Goal: Entertainment & Leisure: Browse casually

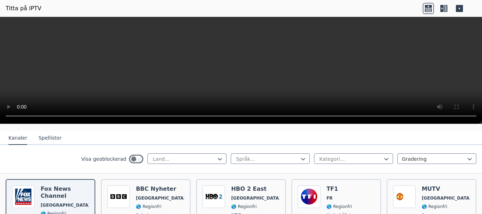
scroll to position [106, 0]
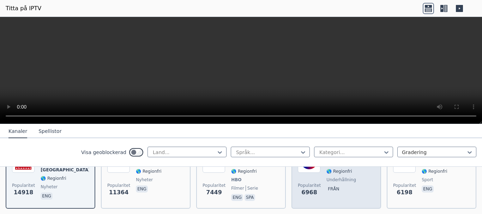
click at [335, 179] on font "underhållning" at bounding box center [341, 179] width 30 height 5
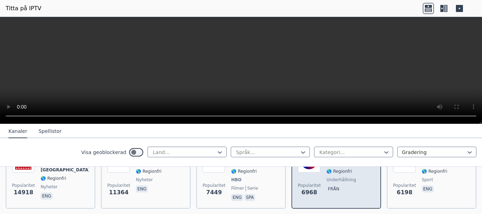
click at [308, 193] on font "6968" at bounding box center [309, 192] width 16 height 7
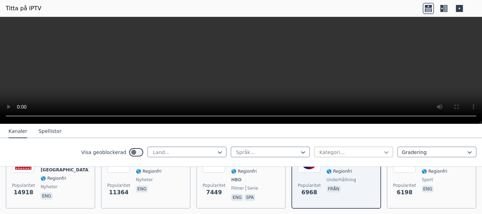
click at [383, 154] on icon at bounding box center [386, 152] width 7 height 7
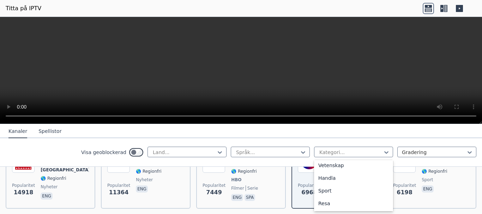
scroll to position [282, 0]
click at [333, 189] on div "Sport" at bounding box center [353, 190] width 79 height 13
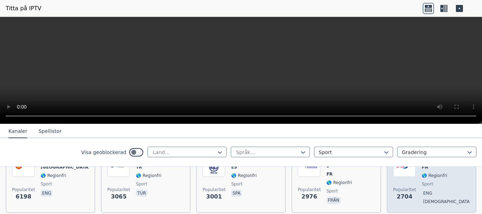
scroll to position [106, 0]
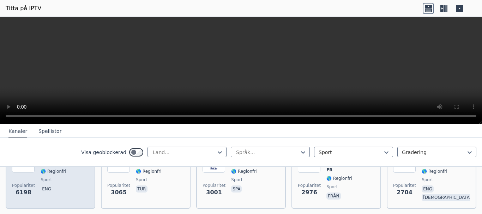
click at [47, 180] on font "sport" at bounding box center [46, 179] width 11 height 5
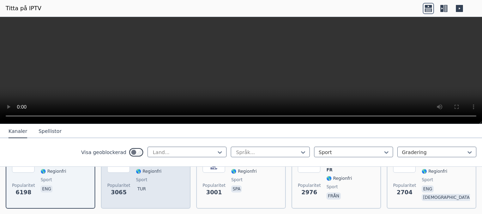
click at [138, 186] on p "tur" at bounding box center [141, 189] width 11 height 7
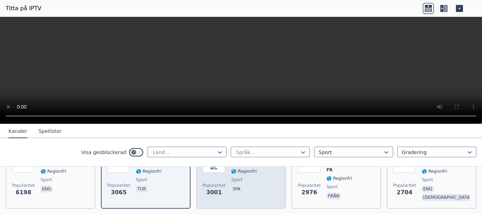
click at [231, 186] on p "spa" at bounding box center [236, 189] width 11 height 7
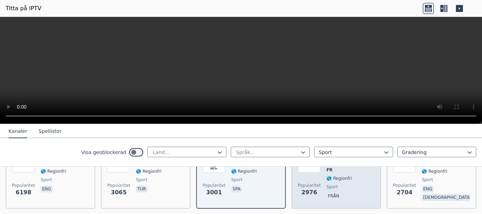
click at [338, 184] on span "sport" at bounding box center [350, 187] width 48 height 6
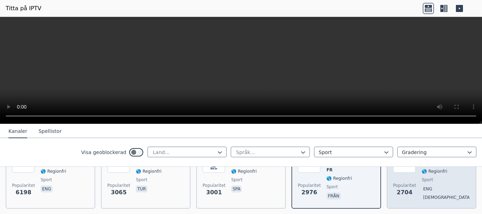
click at [426, 187] on font "eng" at bounding box center [427, 189] width 9 height 5
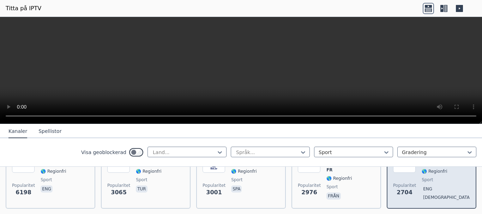
click at [400, 195] on font "2704" at bounding box center [404, 192] width 16 height 7
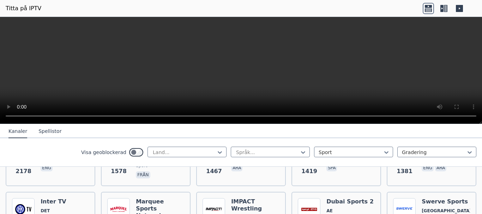
scroll to position [233, 0]
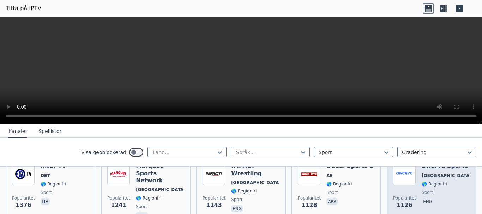
click at [412, 191] on div "Popularitet 1126 Swerve Sports [GEOGRAPHIC_DATA] 🌎 Regionfri sport eng" at bounding box center [431, 192] width 77 height 58
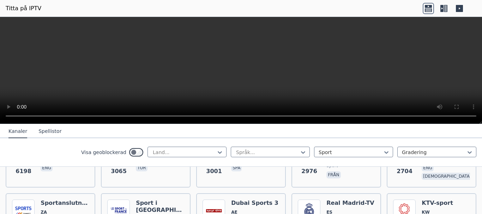
scroll to position [162, 0]
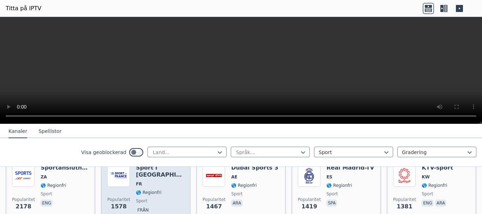
click at [150, 198] on span "sport" at bounding box center [160, 201] width 48 height 6
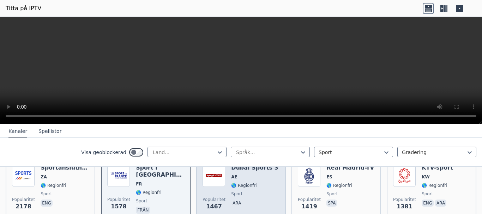
click at [250, 192] on span "sport" at bounding box center [254, 194] width 47 height 6
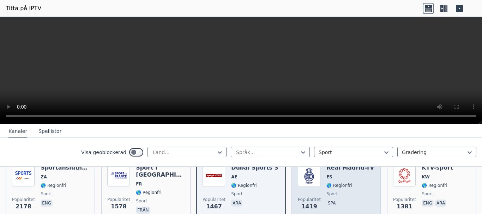
click at [321, 196] on div "Popularitet 1419 Real Madrid-TV ES 🌎 Regionfri sport spa" at bounding box center [336, 189] width 77 height 51
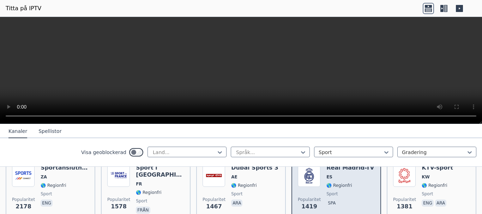
click at [306, 206] on font "1419" at bounding box center [309, 206] width 16 height 7
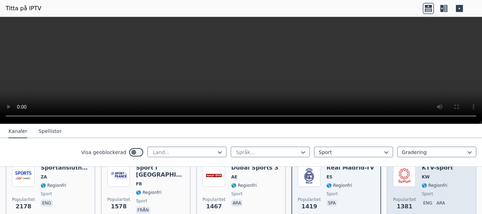
click at [430, 196] on div "KTV-sport KW 🌎 Regionfri sport eng ara" at bounding box center [437, 189] width 31 height 51
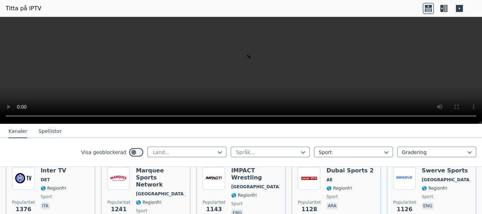
scroll to position [233, 0]
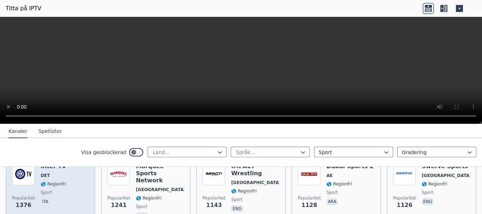
click at [56, 190] on span "sport" at bounding box center [54, 193] width 26 height 6
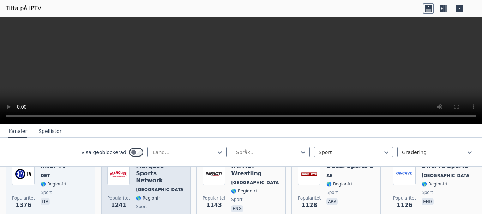
click at [149, 196] on font "🌎 Regionfri" at bounding box center [148, 198] width 25 height 5
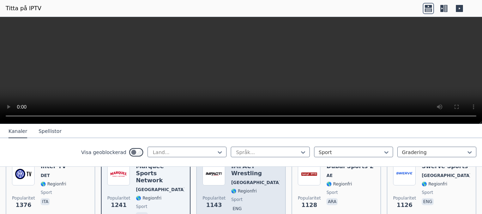
click at [249, 196] on div "IMPACT Wrestling [GEOGRAPHIC_DATA] 🌎 Regionfri sport eng" at bounding box center [255, 192] width 48 height 58
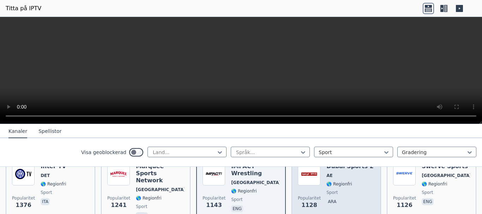
click at [326, 190] on font "sport" at bounding box center [331, 192] width 11 height 5
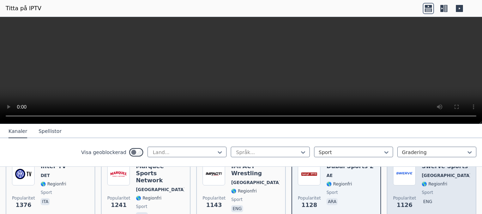
click at [405, 191] on span "Popularitet 1126" at bounding box center [404, 202] width 23 height 23
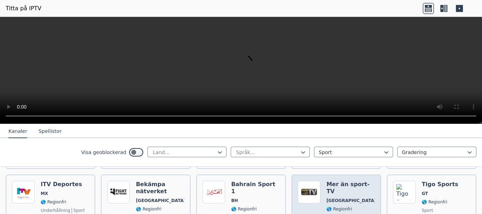
scroll to position [374, 0]
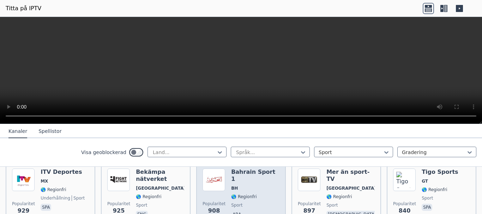
click at [241, 211] on span "ara" at bounding box center [255, 215] width 48 height 8
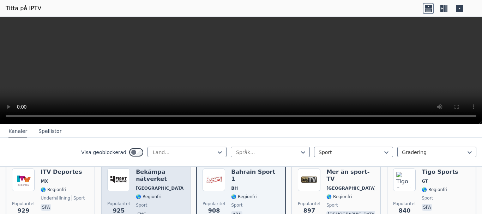
click at [164, 202] on span "sport" at bounding box center [160, 205] width 48 height 6
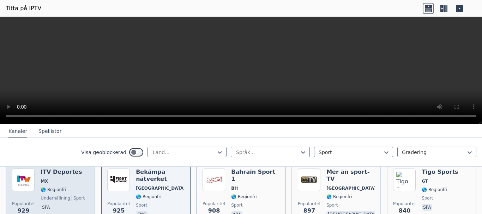
click at [58, 204] on span "spa" at bounding box center [63, 208] width 44 height 8
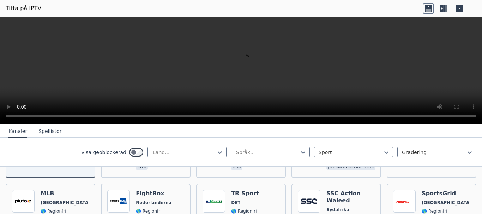
scroll to position [409, 0]
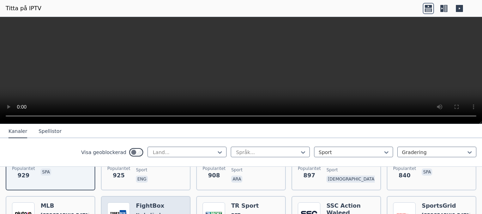
click at [155, 202] on font "FightBox" at bounding box center [150, 205] width 28 height 7
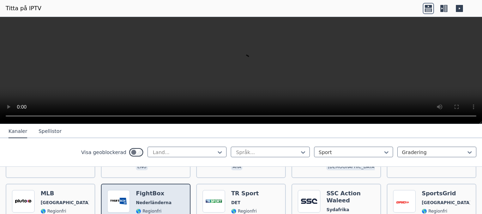
scroll to position [444, 0]
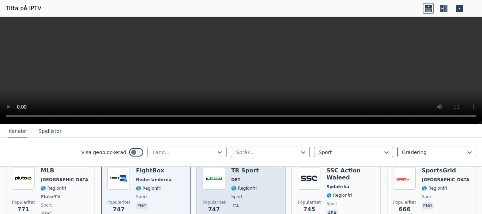
click at [243, 194] on span "sport" at bounding box center [245, 197] width 28 height 6
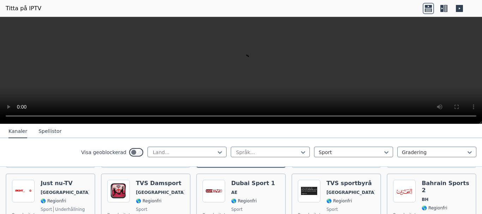
scroll to position [515, 0]
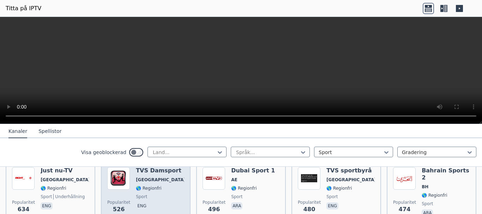
click at [145, 194] on span "sport" at bounding box center [160, 197] width 48 height 6
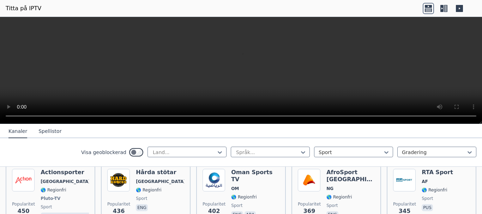
scroll to position [586, 0]
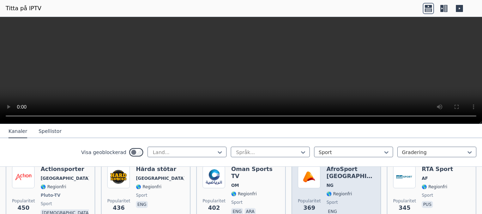
click at [336, 200] on span "sport" at bounding box center [350, 203] width 48 height 6
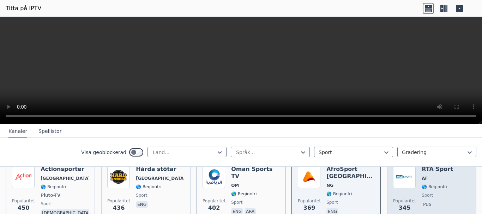
click at [393, 194] on span "Popularitet 345" at bounding box center [404, 205] width 23 height 23
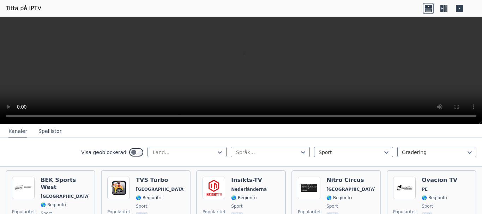
scroll to position [797, 0]
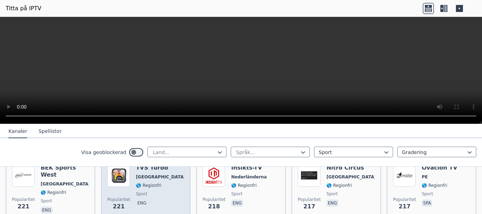
click at [138, 189] on div "TVS Turbo [GEOGRAPHIC_DATA] 🌎 Regionfri sport eng" at bounding box center [160, 189] width 48 height 51
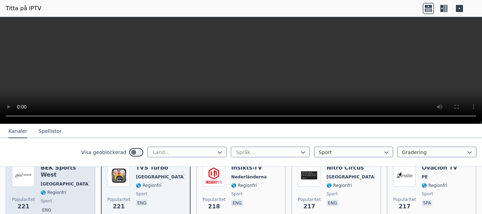
click at [48, 190] on div "BEK Sports [GEOGRAPHIC_DATA] 🌎 Regionfri sport eng" at bounding box center [65, 189] width 48 height 51
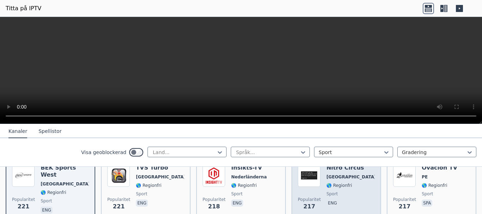
click at [333, 191] on span "sport" at bounding box center [350, 194] width 48 height 6
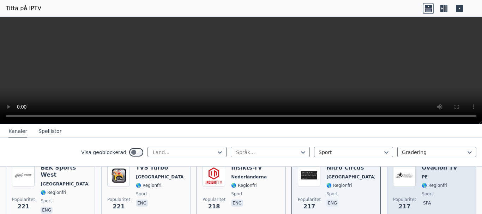
click at [435, 190] on div "Ovacion TV PE 🌎 Regionfri sport spa" at bounding box center [440, 189] width 36 height 51
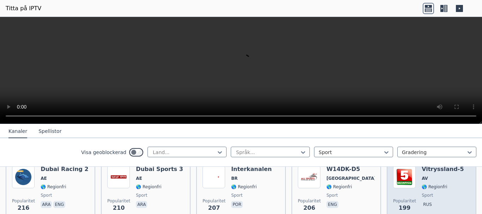
scroll to position [868, 0]
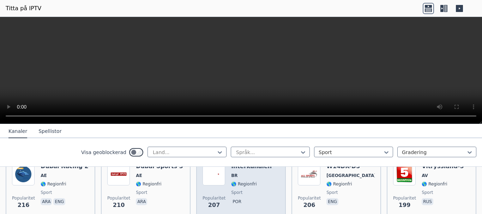
click at [236, 199] on font "por" at bounding box center [236, 201] width 9 height 5
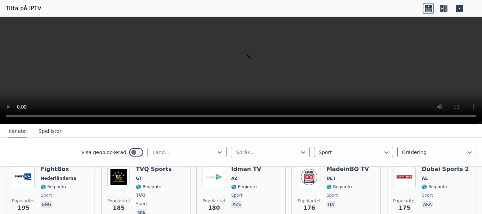
scroll to position [938, 0]
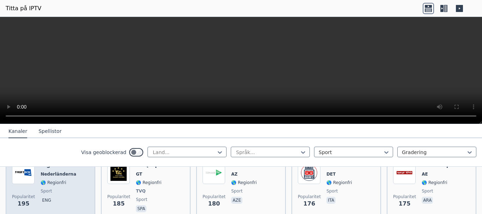
click at [44, 189] on font "sport" at bounding box center [46, 191] width 11 height 5
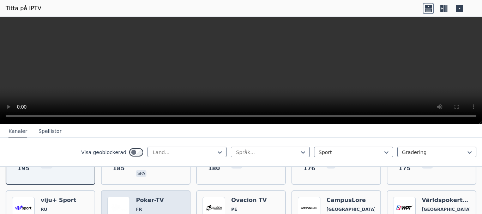
scroll to position [1009, 0]
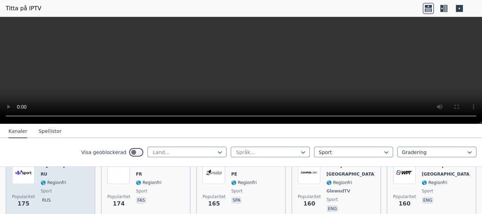
click at [55, 187] on div "viju+ Sport RU 🌎 Regionfri sport rus" at bounding box center [59, 188] width 36 height 52
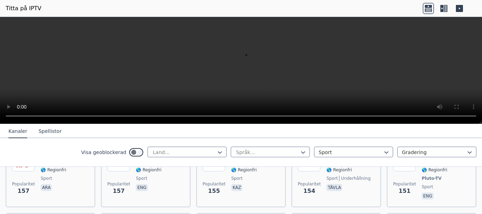
scroll to position [1115, 0]
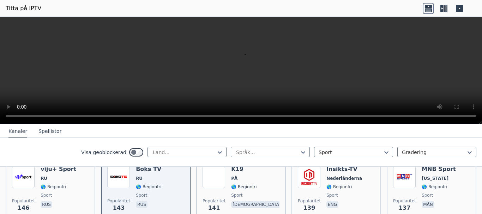
scroll to position [1150, 0]
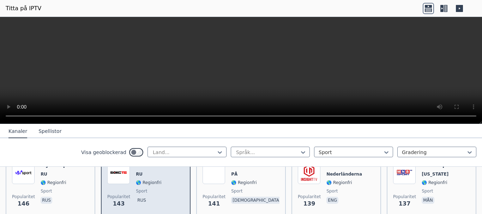
click at [153, 197] on span "rus" at bounding box center [148, 201] width 25 height 8
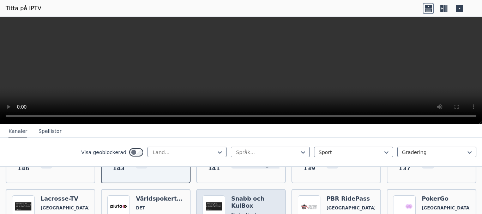
click at [236, 213] on font "Nederländerna" at bounding box center [249, 215] width 36 height 5
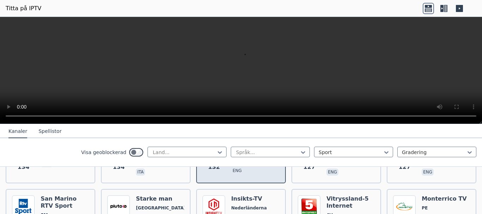
scroll to position [1221, 0]
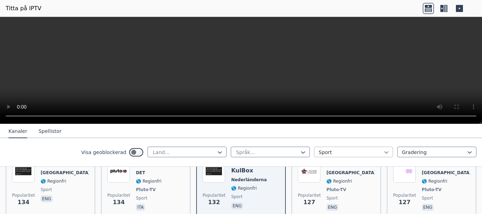
click at [384, 152] on icon at bounding box center [386, 152] width 4 height 2
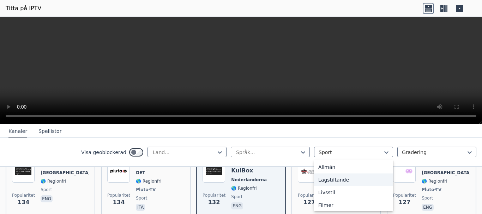
scroll to position [188, 0]
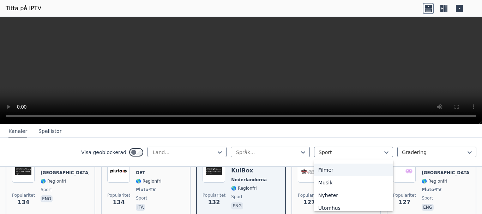
click at [342, 170] on div "Filmer" at bounding box center [353, 170] width 79 height 13
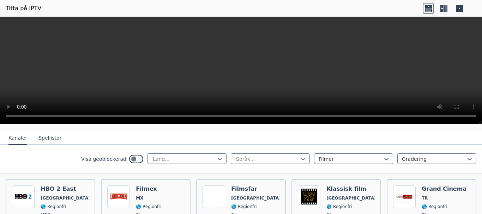
scroll to position [106, 0]
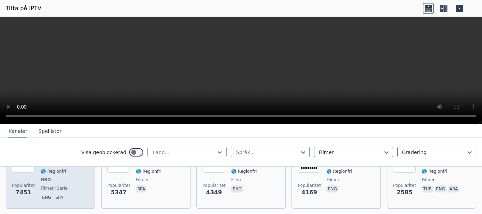
click at [58, 179] on span "HBO" at bounding box center [65, 180] width 48 height 6
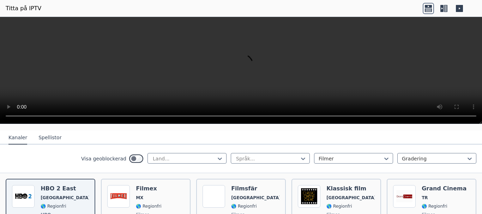
scroll to position [71, 0]
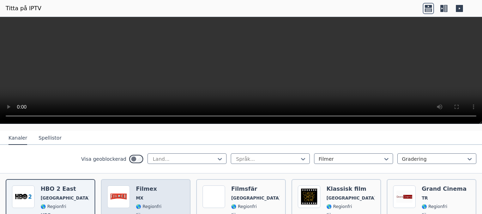
click at [147, 199] on span "MX" at bounding box center [148, 198] width 25 height 6
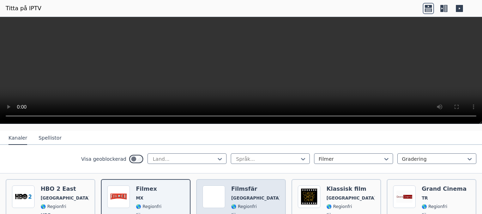
click at [243, 196] on span "[GEOGRAPHIC_DATA]" at bounding box center [255, 198] width 48 height 6
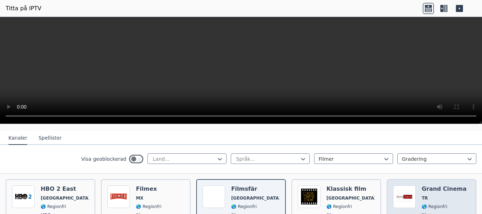
click at [438, 198] on span "TR" at bounding box center [444, 198] width 45 height 6
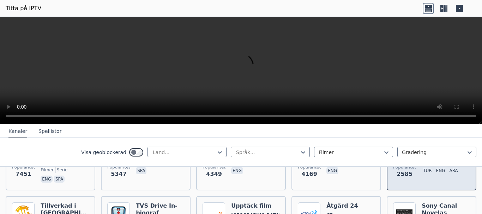
scroll to position [141, 0]
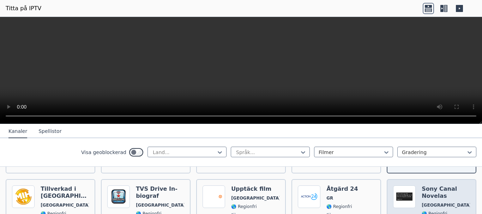
click at [430, 204] on span "[GEOGRAPHIC_DATA]" at bounding box center [446, 205] width 48 height 6
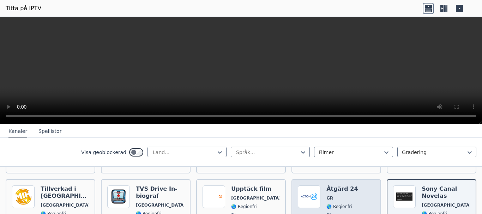
click at [343, 205] on font "🌎 Regionfri" at bounding box center [338, 206] width 25 height 5
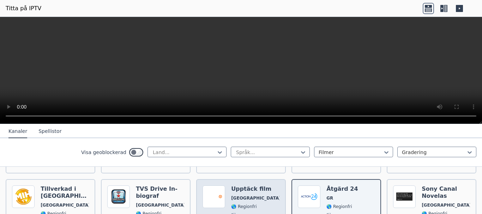
click at [249, 201] on div "Upptäck film [GEOGRAPHIC_DATA] 🌎 Regionfri filmer eng" at bounding box center [255, 211] width 48 height 51
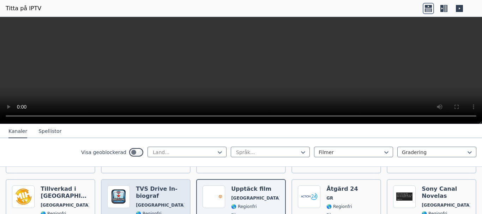
click at [158, 205] on span "[GEOGRAPHIC_DATA]" at bounding box center [160, 205] width 48 height 6
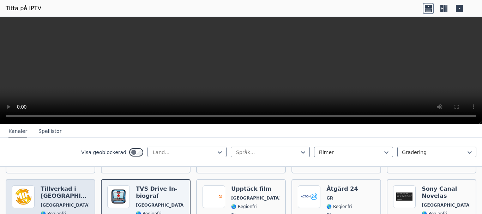
click at [59, 201] on div "Tillverkad i [GEOGRAPHIC_DATA] [GEOGRAPHIC_DATA] 🌎 Regionfri filmer eng" at bounding box center [65, 211] width 48 height 51
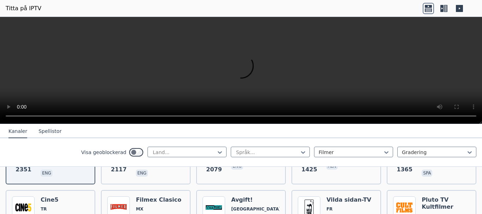
scroll to position [212, 0]
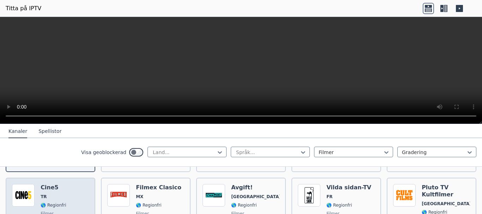
click at [60, 195] on span "TR" at bounding box center [53, 197] width 25 height 6
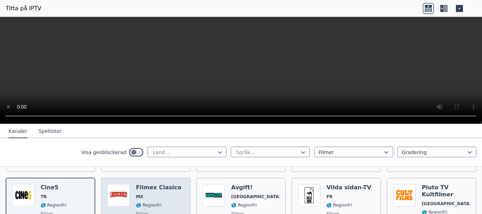
click at [157, 204] on span "🌎 Regionfri" at bounding box center [159, 205] width 46 height 6
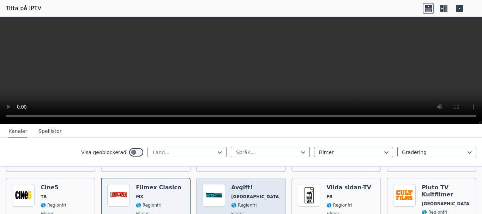
click at [224, 199] on div "Popularitet 1207 Avgift! USA 🌎 Regionfri filmer eng" at bounding box center [240, 213] width 77 height 59
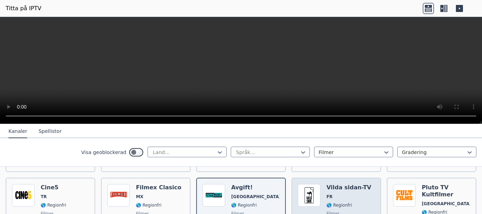
click at [338, 198] on span "FR" at bounding box center [348, 197] width 45 height 6
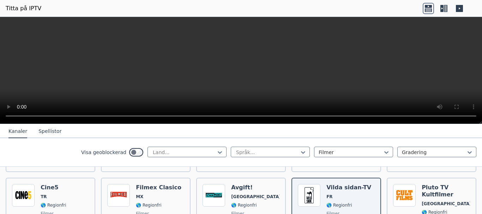
click at [411, 131] on nav "Kanaler Spellistor" at bounding box center [241, 131] width 482 height 14
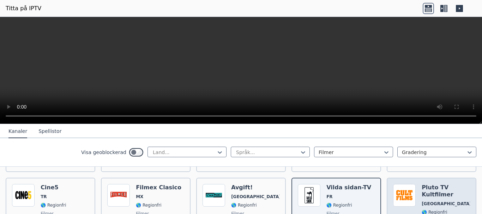
click at [431, 195] on font "Pluto TV Kultfilmer" at bounding box center [437, 191] width 31 height 14
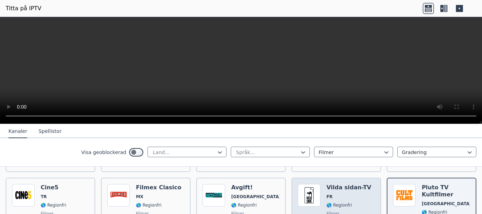
click at [336, 201] on div "Vilda sidan-TV FR 🌎 Regionfri filmer från" at bounding box center [348, 213] width 45 height 59
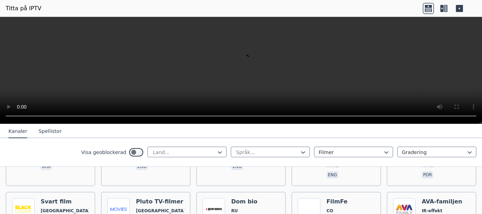
scroll to position [459, 0]
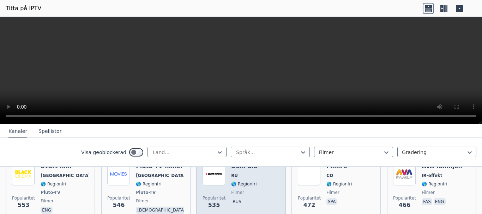
click at [232, 189] on div "Dom bio RU 🌎 Regionfri filmer rus" at bounding box center [244, 189] width 26 height 52
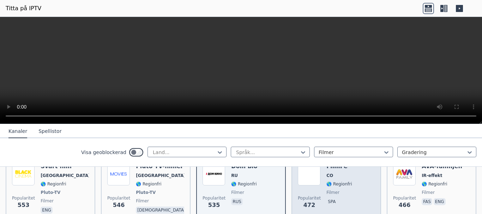
click at [340, 192] on span "filmer" at bounding box center [338, 193] width 25 height 6
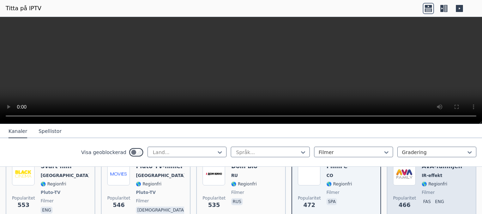
click at [425, 192] on font "filmer" at bounding box center [428, 192] width 13 height 5
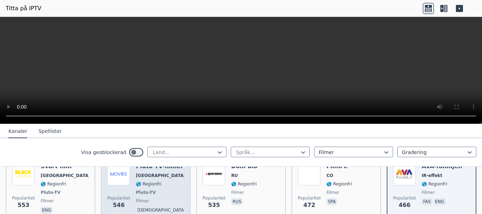
click at [152, 190] on span "Pluto-TV" at bounding box center [160, 193] width 48 height 6
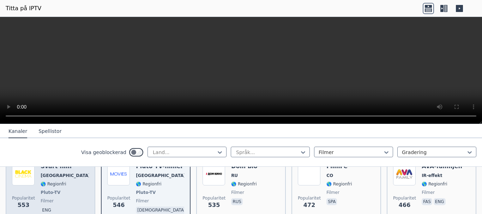
click at [53, 186] on font "🌎 Regionfri" at bounding box center [53, 184] width 25 height 5
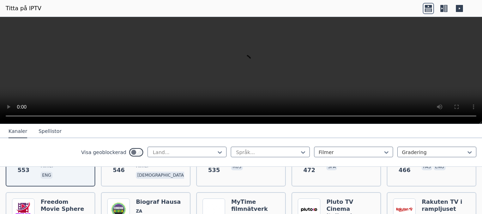
scroll to position [494, 0]
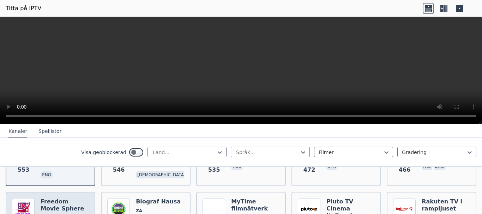
click at [50, 202] on font "Freedom Movie Sphere" at bounding box center [62, 205] width 43 height 14
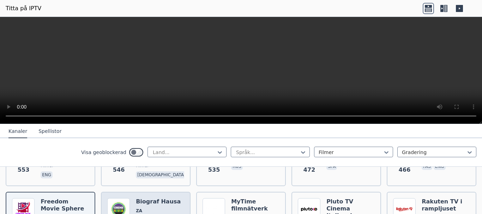
click at [170, 202] on font "Biograf Hausa" at bounding box center [158, 201] width 45 height 7
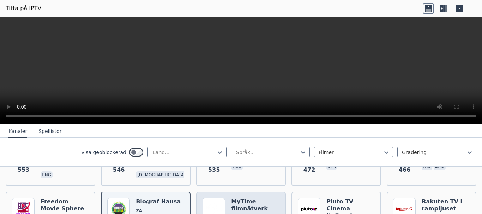
click at [238, 205] on font "MyTime filmnätverk" at bounding box center [249, 205] width 37 height 14
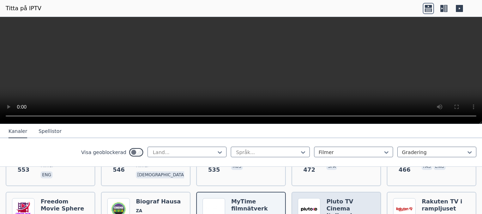
click at [332, 202] on font "Pluto TV Cinema Italiensk" at bounding box center [340, 208] width 28 height 21
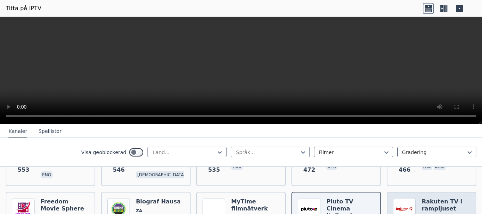
click at [444, 203] on font "Rakuten TV i rampljuset" at bounding box center [442, 205] width 41 height 14
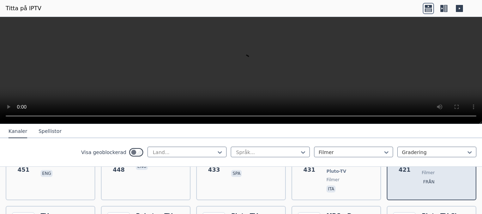
scroll to position [600, 0]
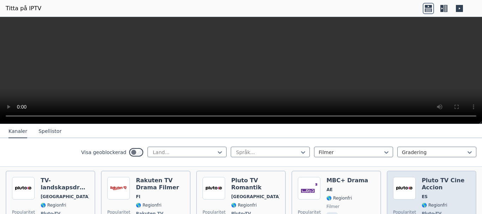
click at [422, 194] on div "Pluto TV Cine Accion ES 🌎 Regionfri Pluto-TV filmer spa" at bounding box center [446, 206] width 48 height 59
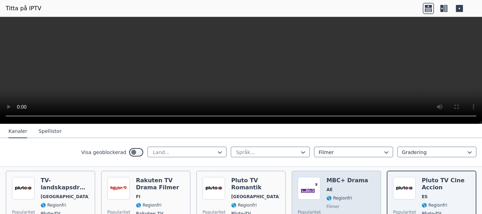
click at [344, 204] on span "filmer" at bounding box center [347, 207] width 42 height 6
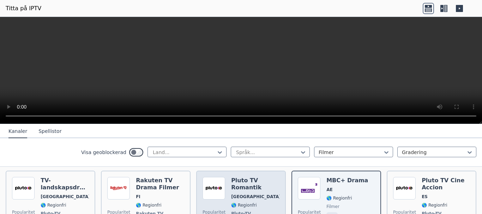
click at [250, 203] on font "🌎 Regionfri" at bounding box center [243, 205] width 25 height 5
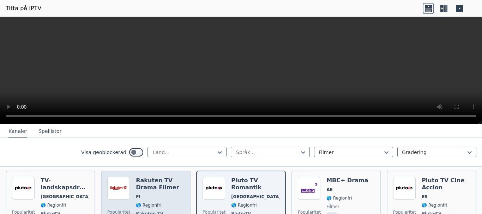
click at [164, 202] on span "🌎 Regionfri" at bounding box center [160, 205] width 48 height 6
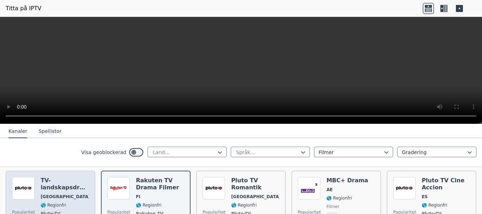
click at [66, 194] on span "[GEOGRAPHIC_DATA]" at bounding box center [65, 197] width 48 height 6
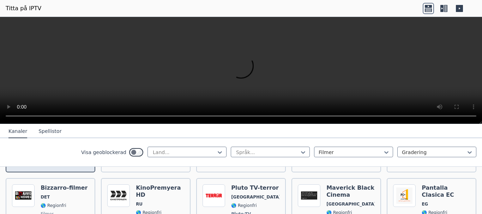
scroll to position [670, 0]
click at [68, 194] on span "DET" at bounding box center [64, 197] width 47 height 6
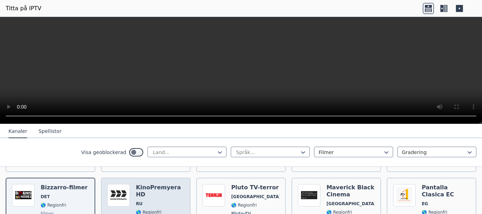
click at [160, 201] on span "RU" at bounding box center [160, 204] width 48 height 6
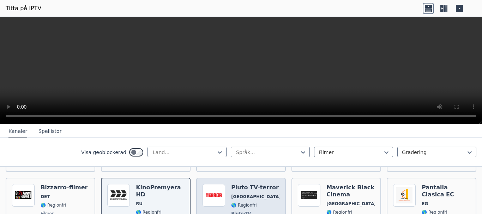
click at [258, 202] on span "🌎 Regionfri" at bounding box center [255, 205] width 48 height 6
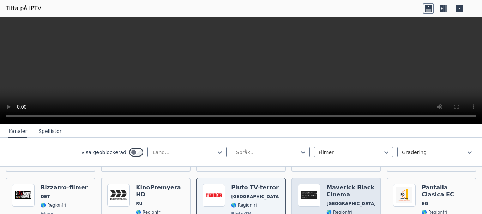
click at [346, 201] on span "[GEOGRAPHIC_DATA]" at bounding box center [350, 204] width 48 height 6
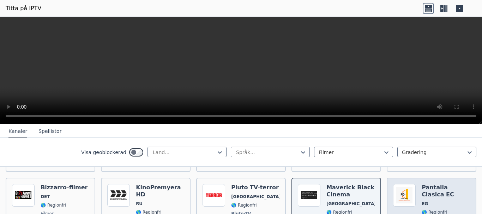
click at [434, 210] on font "🌎 Regionfri" at bounding box center [434, 212] width 25 height 5
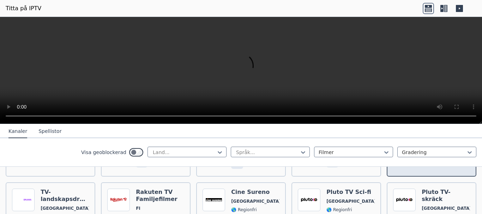
scroll to position [741, 0]
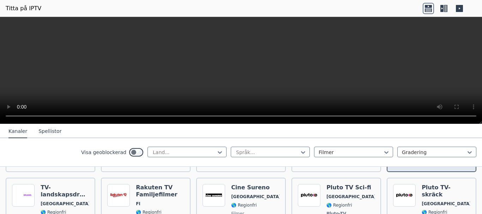
click at [434, 210] on font "🌎 Regionfri" at bounding box center [434, 212] width 25 height 5
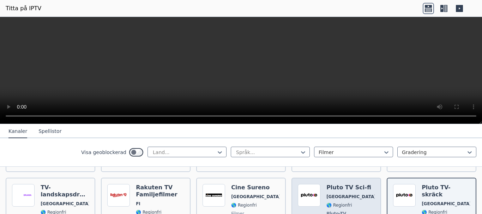
click at [344, 203] on font "🌎 Regionfri" at bounding box center [338, 205] width 25 height 5
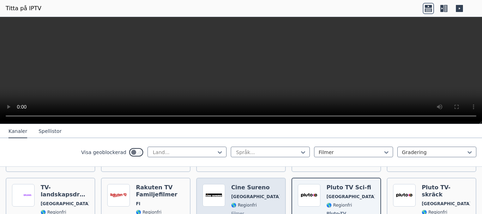
click at [240, 201] on div "Cine Sureno [GEOGRAPHIC_DATA] 🌎 Regionfri filmer spa" at bounding box center [255, 213] width 48 height 59
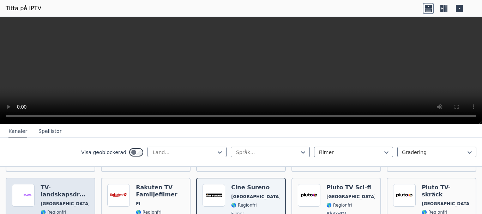
click at [63, 191] on div "TV-landskapsdrama [GEOGRAPHIC_DATA] 🌎 Regionfri Pluto-TV filmer eng" at bounding box center [65, 213] width 48 height 59
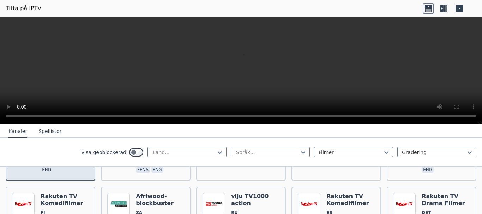
scroll to position [811, 0]
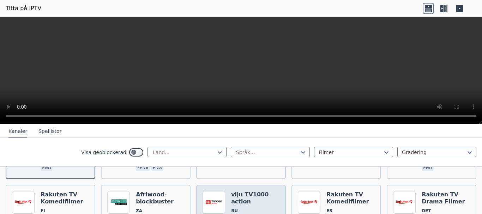
click at [259, 208] on span "RU" at bounding box center [255, 211] width 48 height 6
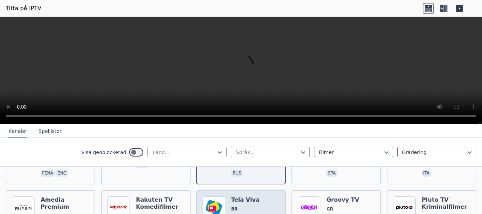
scroll to position [882, 0]
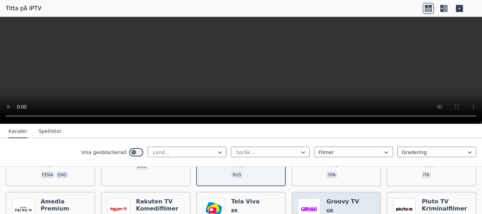
click at [345, 208] on span "GR" at bounding box center [342, 211] width 33 height 6
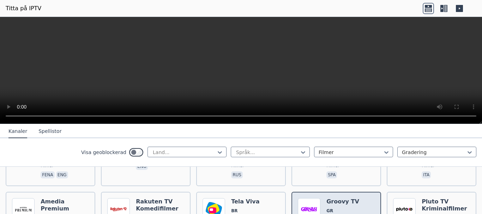
click at [345, 208] on span "GR" at bounding box center [342, 211] width 33 height 6
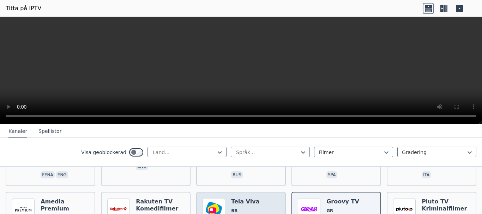
click at [242, 208] on span "BR" at bounding box center [252, 211] width 42 height 6
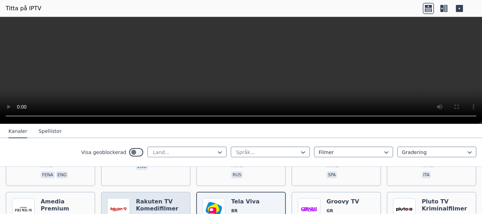
click at [151, 201] on font "Rakuten TV Komedifilmer" at bounding box center [157, 205] width 42 height 14
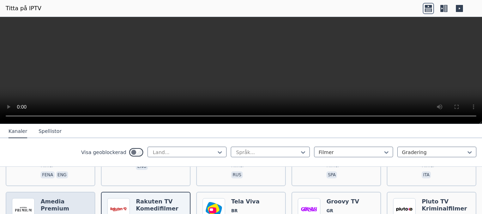
click at [48, 198] on font "Amedia Premium" at bounding box center [55, 205] width 29 height 14
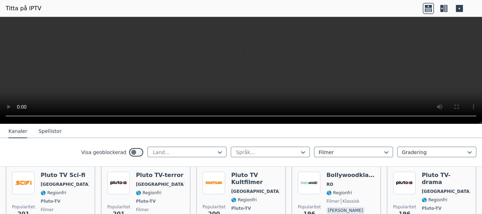
scroll to position [988, 0]
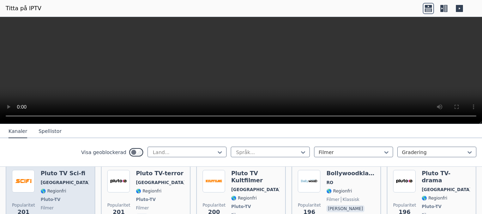
click at [58, 189] on font "🌎 Regionfri" at bounding box center [53, 191] width 25 height 5
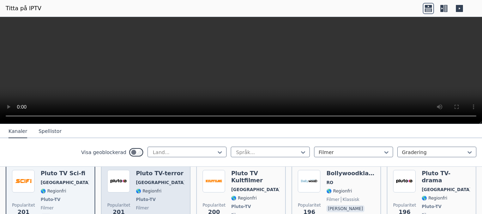
click at [151, 189] on font "🌎 Regionfri" at bounding box center [148, 191] width 25 height 5
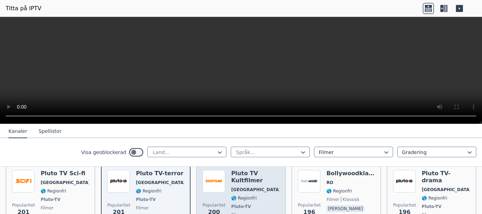
click at [247, 196] on font "🌎 Regionfri" at bounding box center [243, 198] width 25 height 5
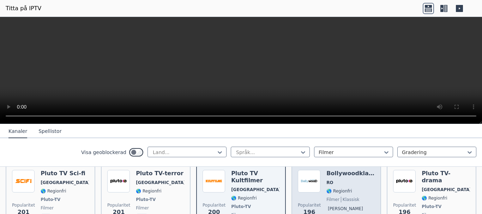
click at [347, 197] on font "klassisk" at bounding box center [351, 199] width 17 height 5
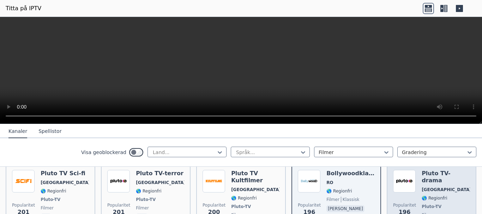
click at [439, 188] on div "Pluto TV-drama USA 🌎 Regionfri Pluto-TV filmer eng" at bounding box center [446, 199] width 48 height 59
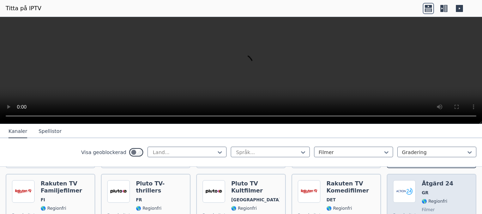
scroll to position [1058, 0]
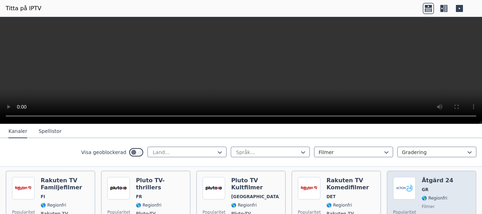
click at [431, 196] on font "🌎 Regionfri" at bounding box center [434, 198] width 25 height 5
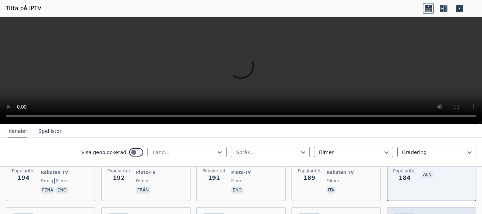
scroll to position [1129, 0]
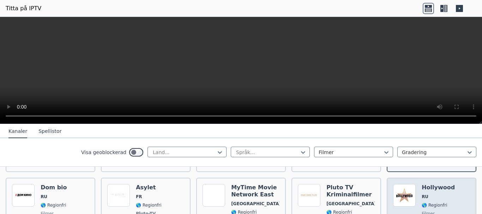
click at [429, 193] on div "Hollywood RU 🌎 Regionfri filmer rus" at bounding box center [438, 213] width 33 height 59
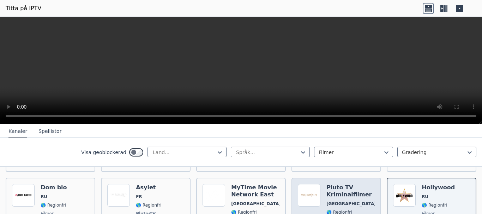
click at [333, 210] on font "🌎 Regionfri" at bounding box center [338, 212] width 25 height 5
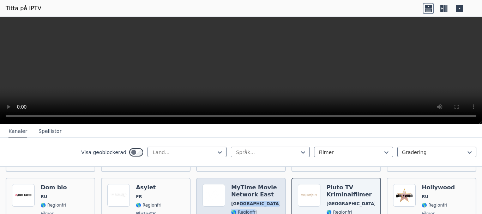
click at [250, 201] on div "MyTime Movie Network East [GEOGRAPHIC_DATA] 🌎 Regionfri filmer eng" at bounding box center [255, 213] width 48 height 59
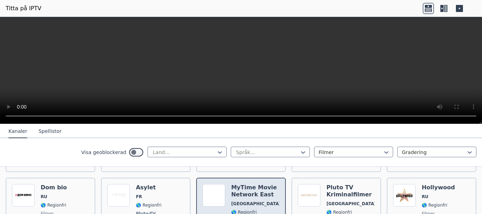
click at [266, 191] on div "MyTime Movie Network East [GEOGRAPHIC_DATA] 🌎 Regionfri filmer eng" at bounding box center [255, 213] width 48 height 59
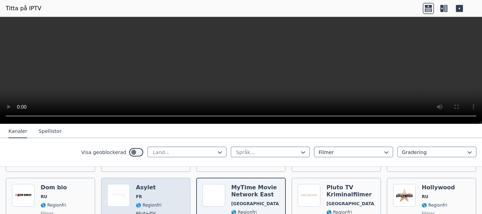
click at [161, 187] on div "Popularitet 182 Asylet FR 🌎 Regionfri Pluto-TV filmer från" at bounding box center [145, 213] width 77 height 59
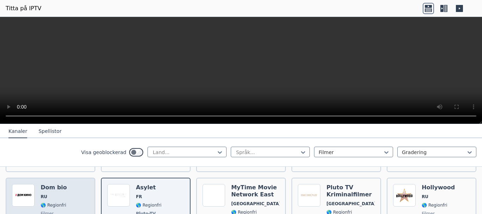
click at [73, 193] on div "Popularitet 182 Dom bio RU 🌎 Regionfri filmer rus" at bounding box center [50, 213] width 77 height 59
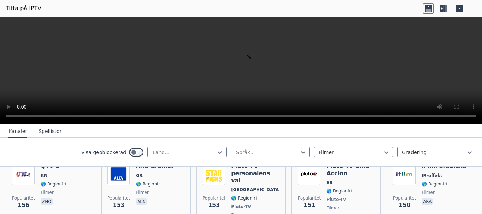
scroll to position [1270, 0]
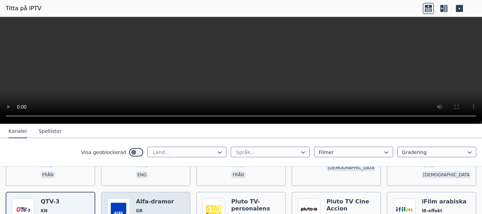
click at [153, 208] on span "GR" at bounding box center [155, 211] width 38 height 6
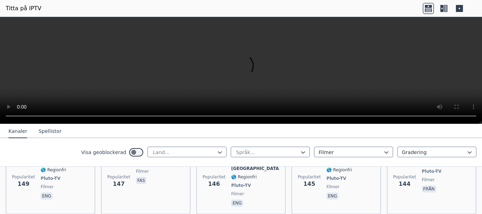
scroll to position [1446, 0]
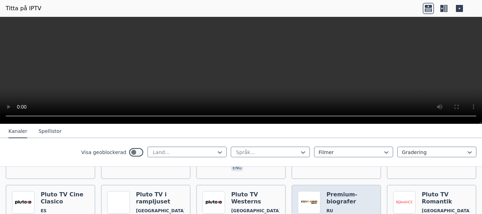
click at [341, 191] on font "Premium-biografer" at bounding box center [341, 198] width 31 height 14
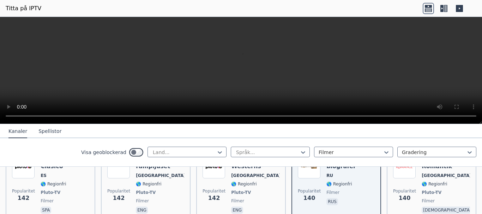
scroll to position [1517, 0]
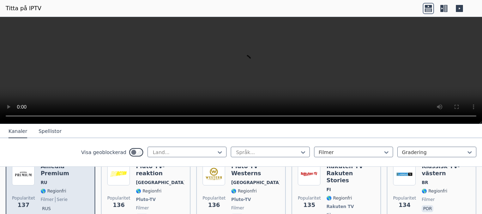
scroll to position [1587, 0]
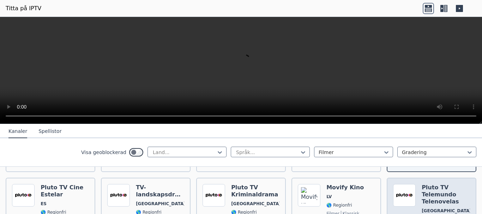
scroll to position [1658, 0]
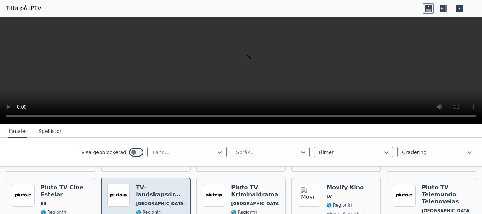
scroll to position [1764, 0]
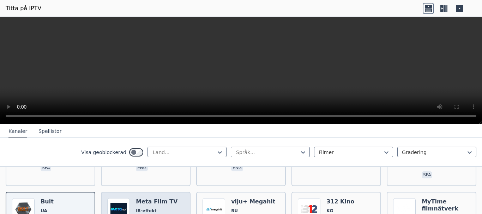
click at [149, 208] on font "IR-effekt" at bounding box center [146, 210] width 20 height 5
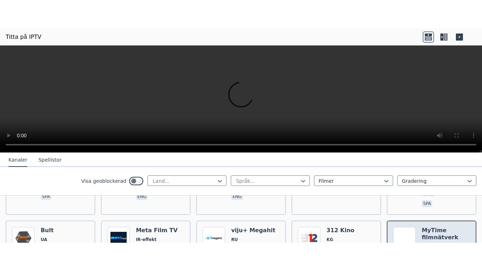
scroll to position [1834, 0]
